Goal: Transaction & Acquisition: Purchase product/service

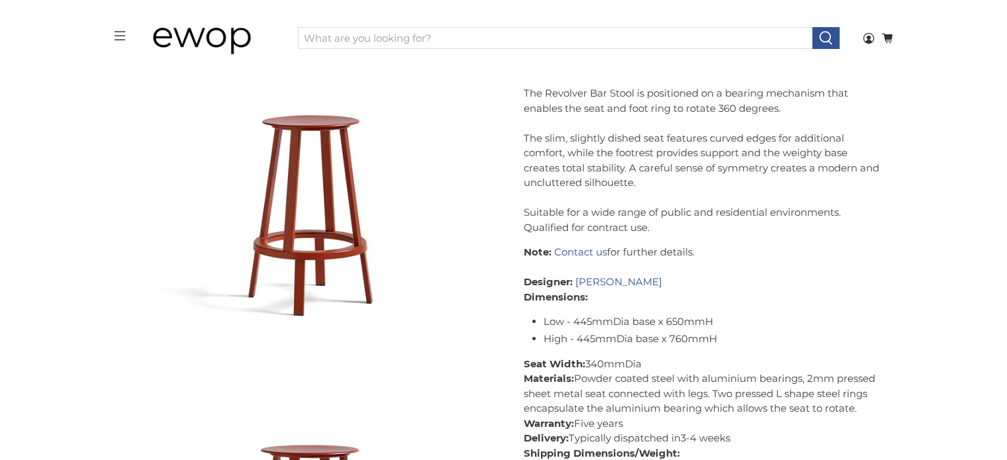
scroll to position [191, 0]
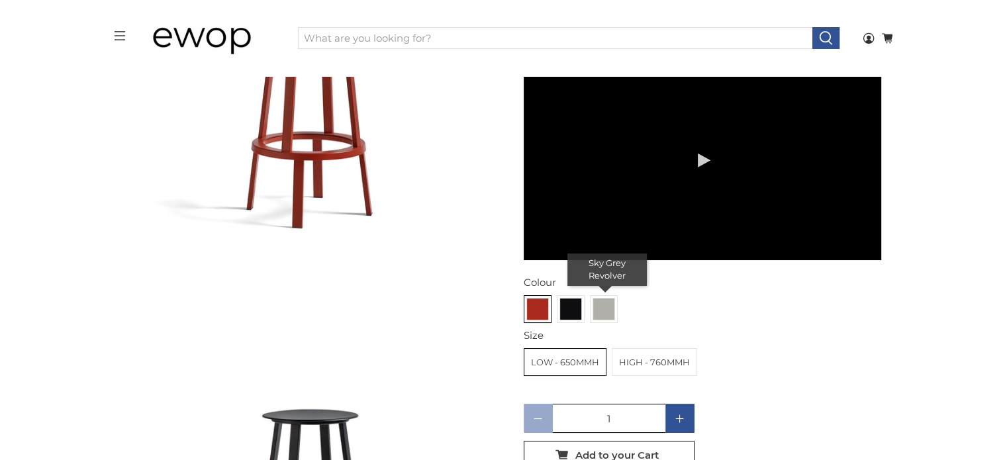
click at [594, 299] on img at bounding box center [603, 309] width 21 height 21
click at [0, 0] on input "radio" at bounding box center [0, 0] width 0 height 0
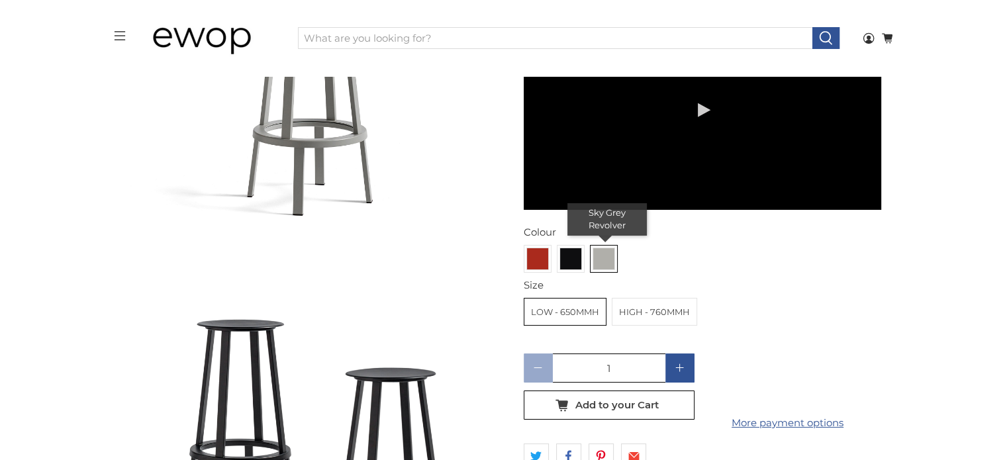
scroll to position [2137, 0]
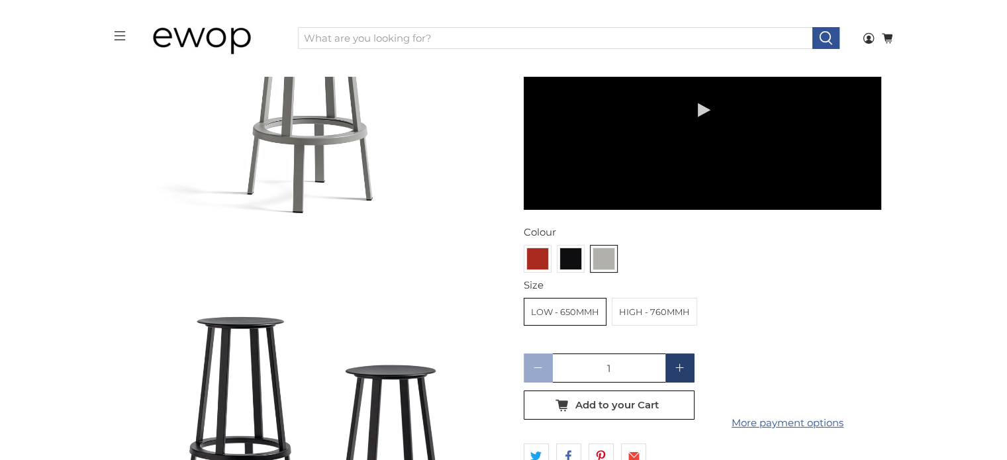
click at [676, 363] on icon at bounding box center [679, 367] width 9 height 9
type input "2"
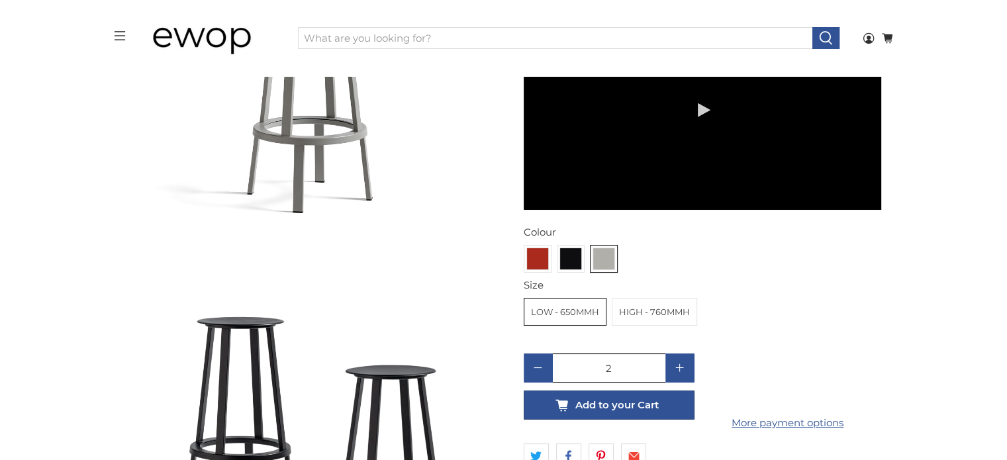
click at [606, 395] on icon "button" at bounding box center [608, 405] width 21 height 21
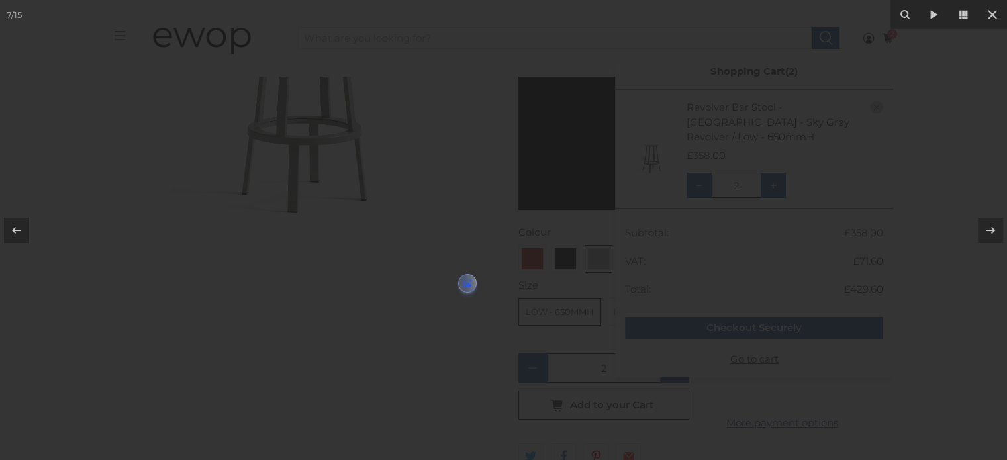
click at [348, 264] on div at bounding box center [503, 230] width 1007 height 460
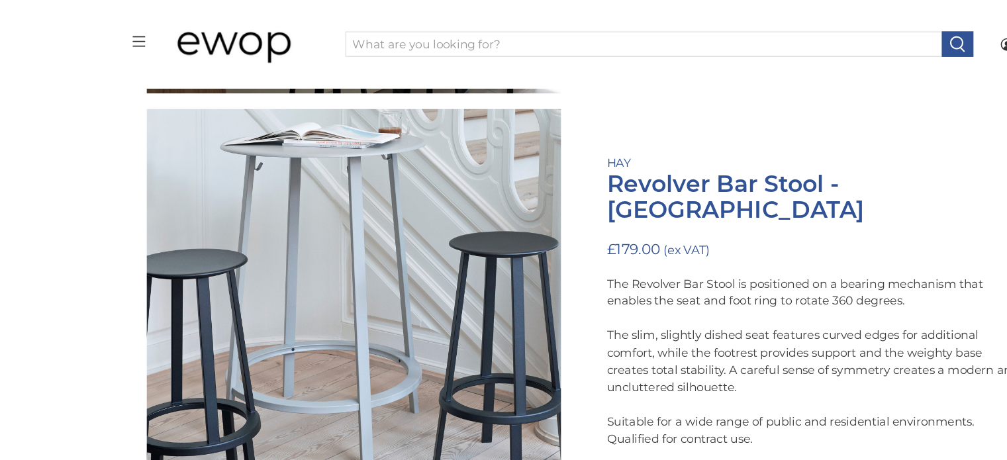
scroll to position [3769, 0]
